Goal: Information Seeking & Learning: Check status

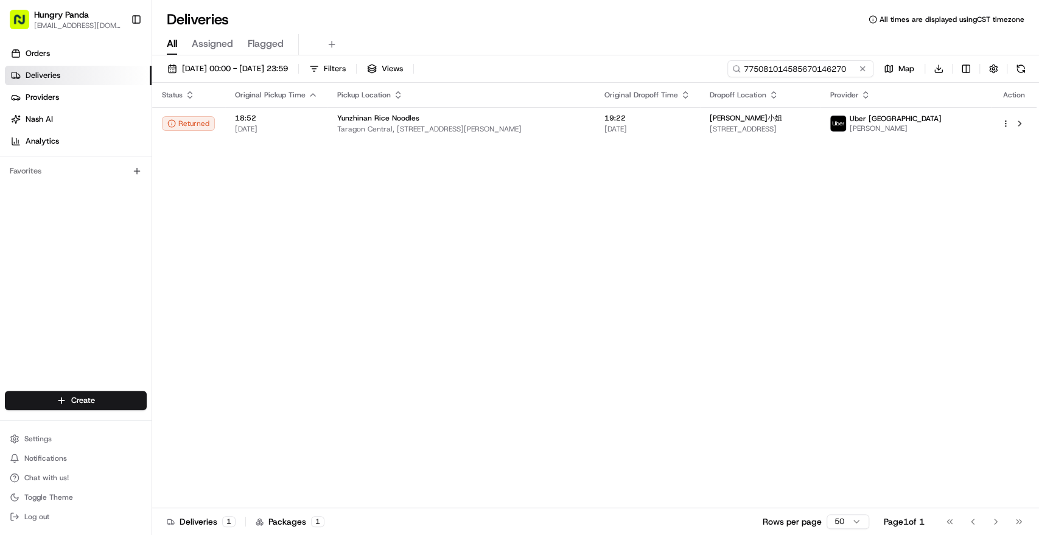
click at [820, 63] on input "775081014585670146270" at bounding box center [800, 68] width 146 height 17
click at [817, 69] on input "775081014585670146270" at bounding box center [800, 68] width 146 height 17
paste input "426889915585071130764"
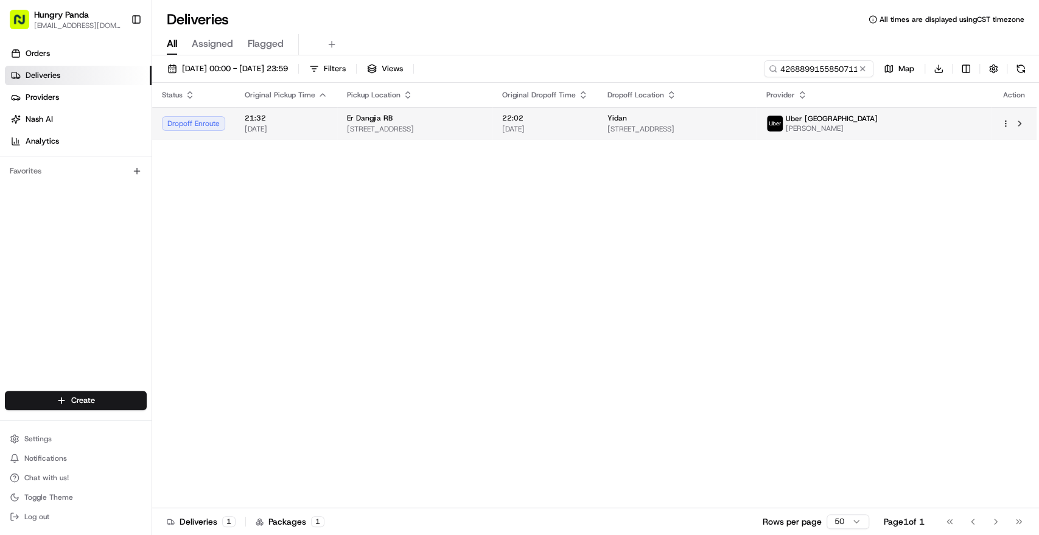
click at [747, 121] on div "Yidan" at bounding box center [676, 118] width 139 height 10
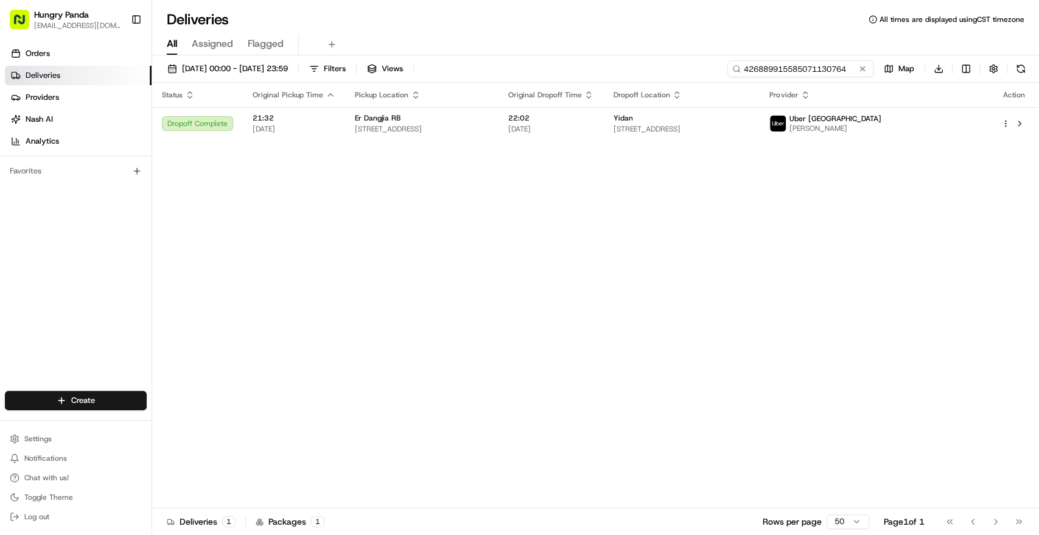
click at [809, 65] on input "426889915585071130764" at bounding box center [800, 68] width 146 height 17
paste input "02758552359587900580"
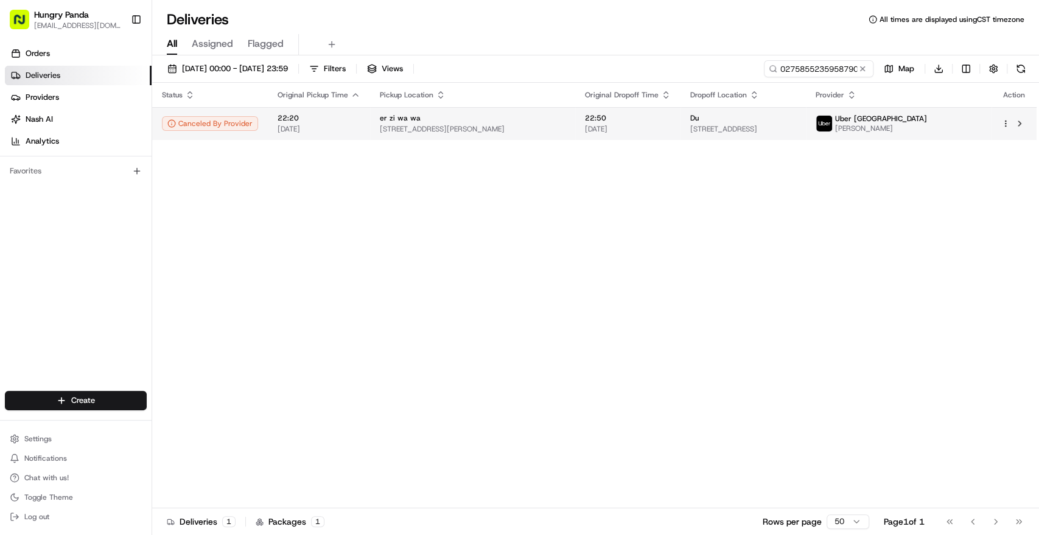
click at [806, 127] on td "Du [STREET_ADDRESS]" at bounding box center [742, 123] width 125 height 33
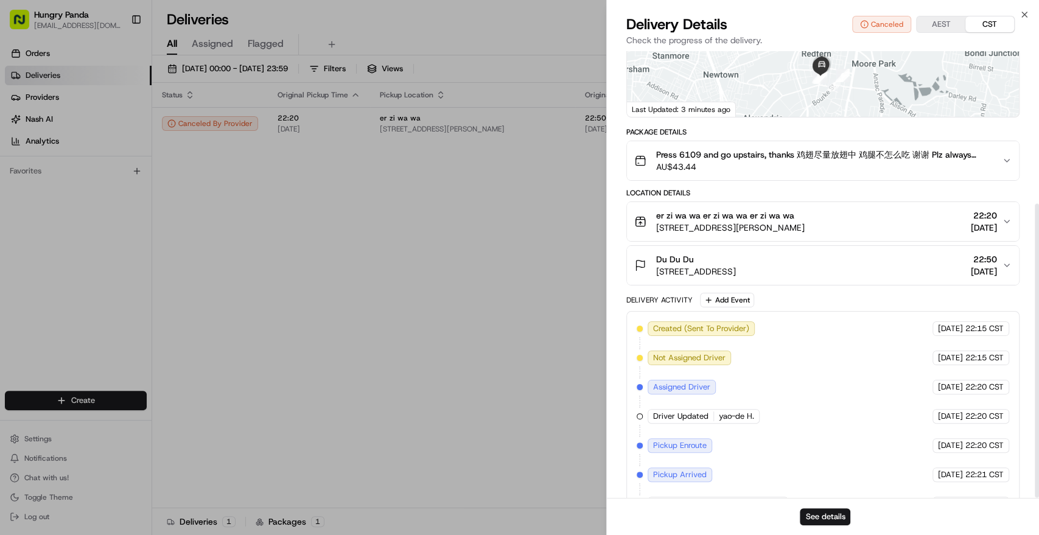
scroll to position [231, 0]
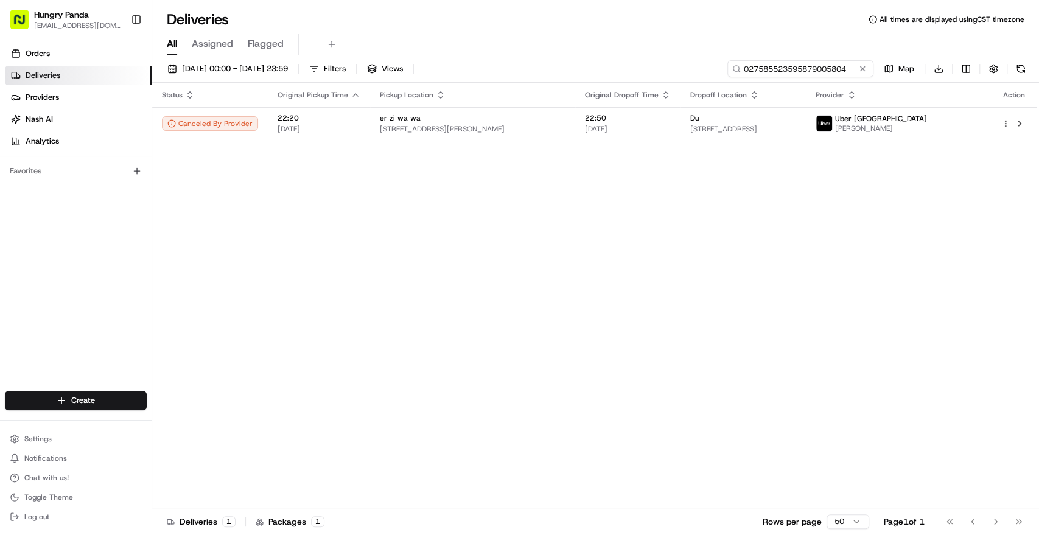
click at [822, 61] on input "027585523595879005804" at bounding box center [800, 68] width 146 height 17
click at [818, 67] on input "027585523595879005804" at bounding box center [800, 68] width 146 height 17
paste input "916183739595472248566"
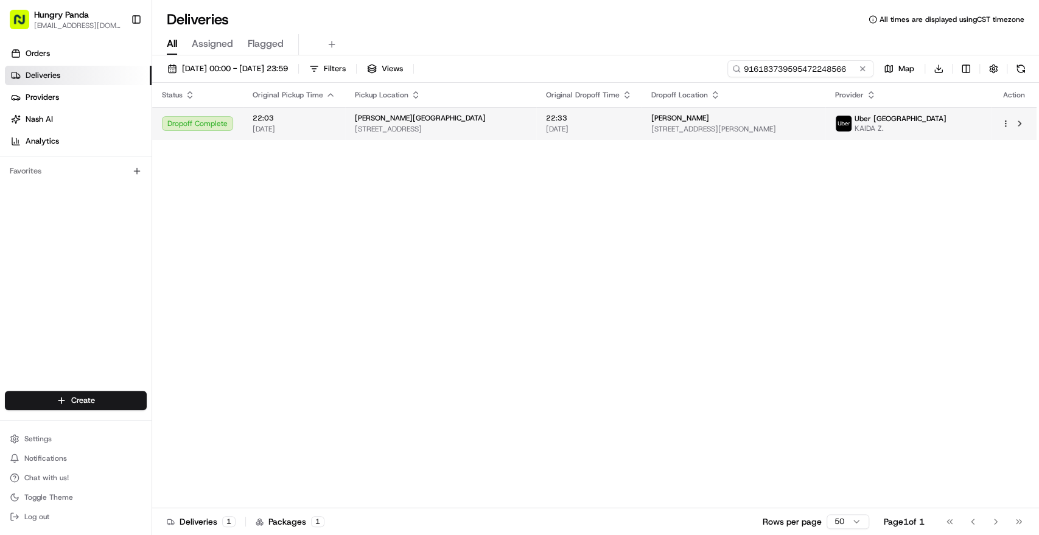
type input "916183739595472248566"
click at [815, 123] on div "[PERSON_NAME] [STREET_ADDRESS][PERSON_NAME]" at bounding box center [733, 123] width 164 height 21
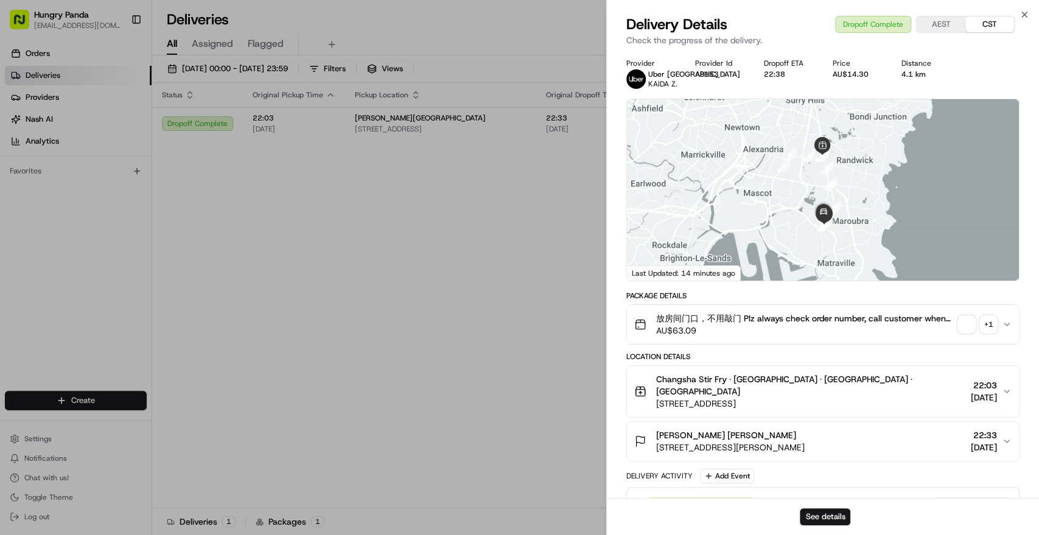
click at [993, 327] on div "+ 1" at bounding box center [988, 324] width 17 height 17
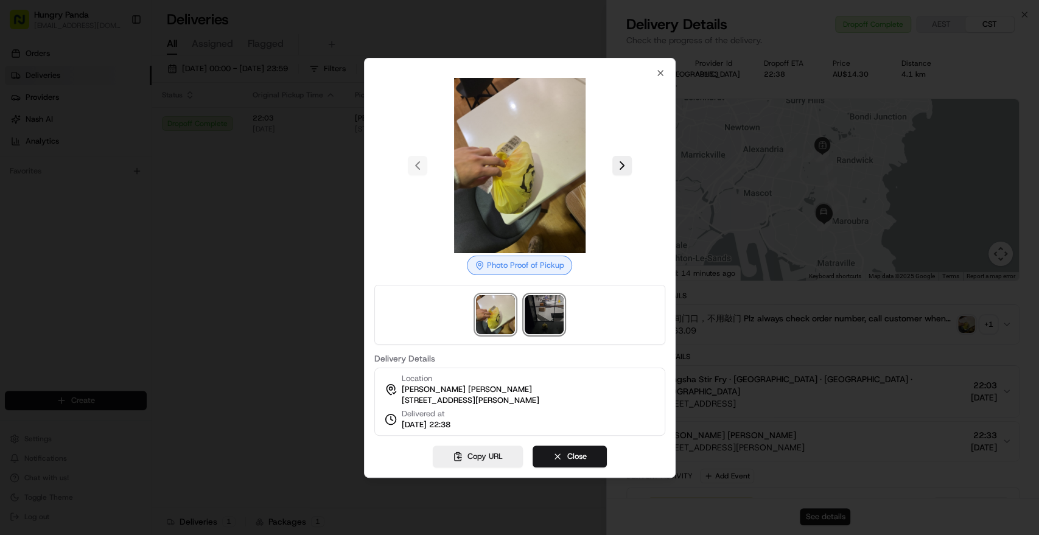
click at [546, 300] on img at bounding box center [544, 314] width 39 height 39
